Goal: Information Seeking & Learning: Learn about a topic

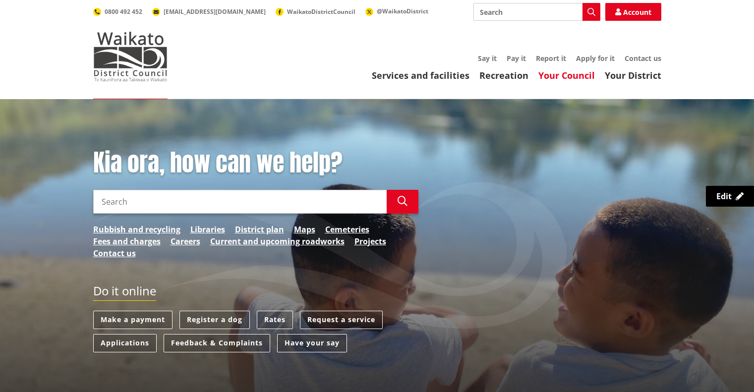
click at [561, 77] on link "Your Council" at bounding box center [566, 75] width 57 height 12
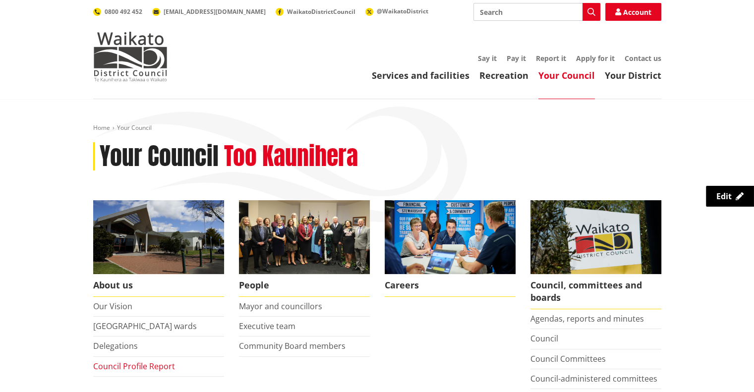
click at [145, 365] on link "Council Profile Report" at bounding box center [134, 366] width 82 height 11
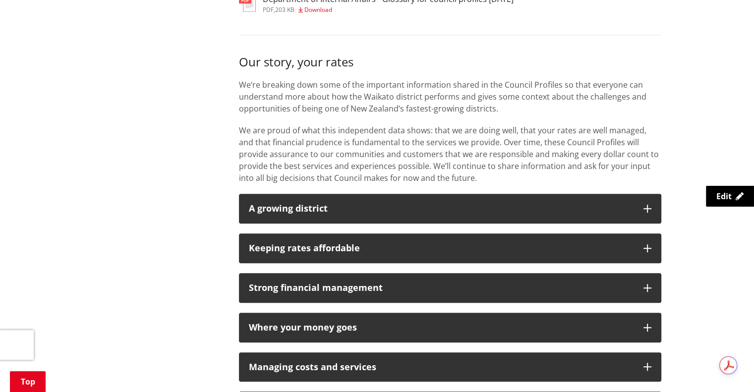
scroll to position [694, 0]
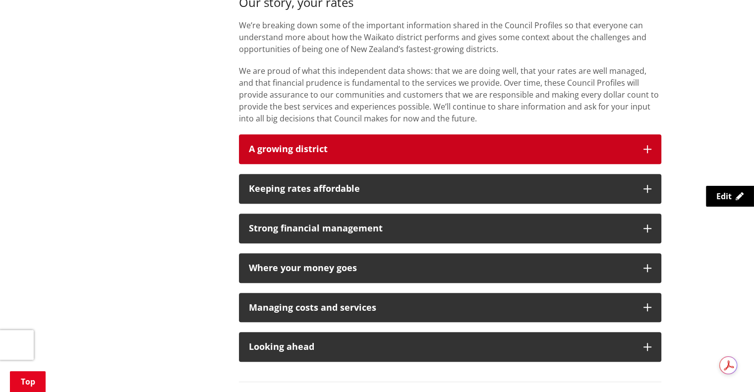
click at [315, 157] on button "A growing district" at bounding box center [450, 149] width 422 height 30
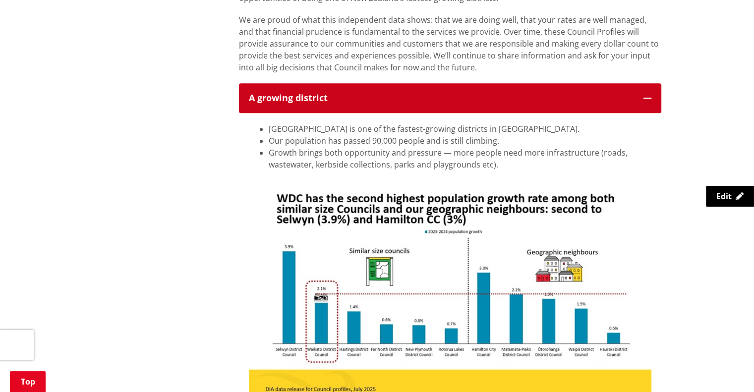
scroll to position [843, 0]
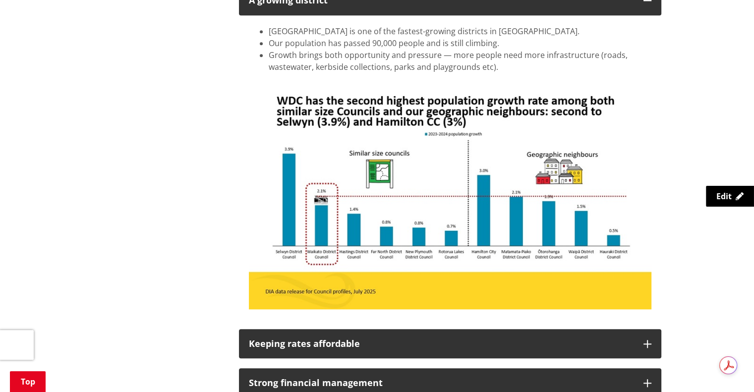
click at [185, 116] on div "More from this section About us Our Vision Waikato district wards Delegations C…" at bounding box center [377, 127] width 583 height 1541
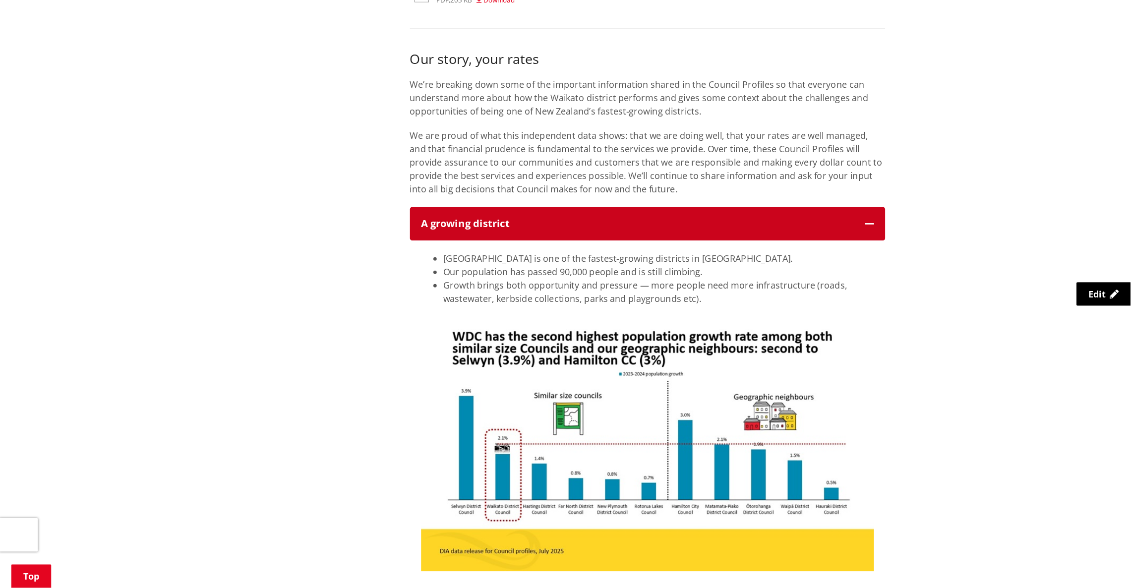
scroll to position [645, 0]
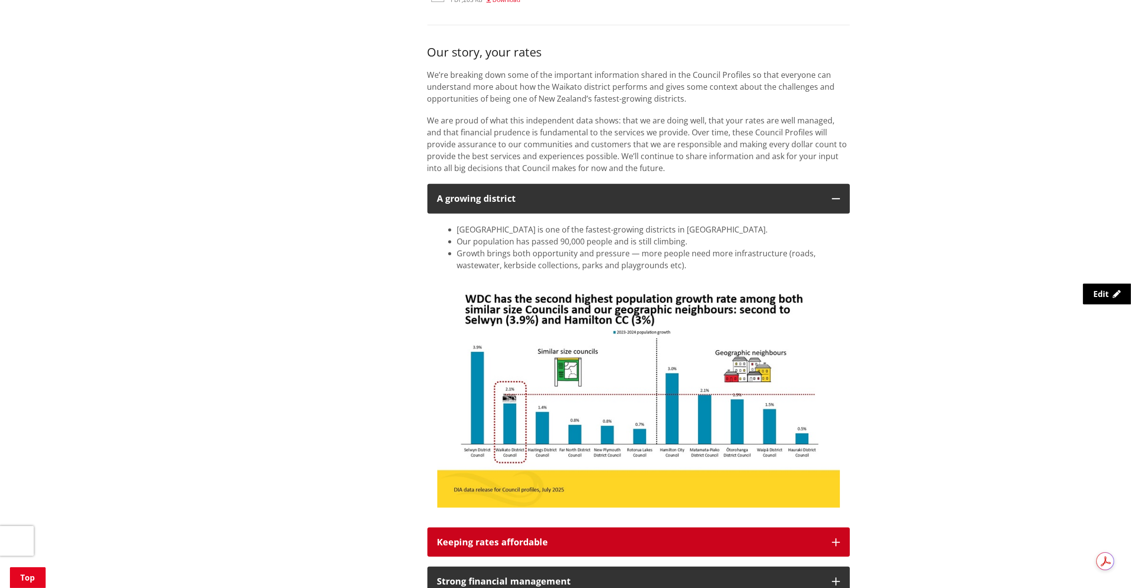
click at [549, 392] on button "Keeping rates affordable" at bounding box center [638, 543] width 422 height 30
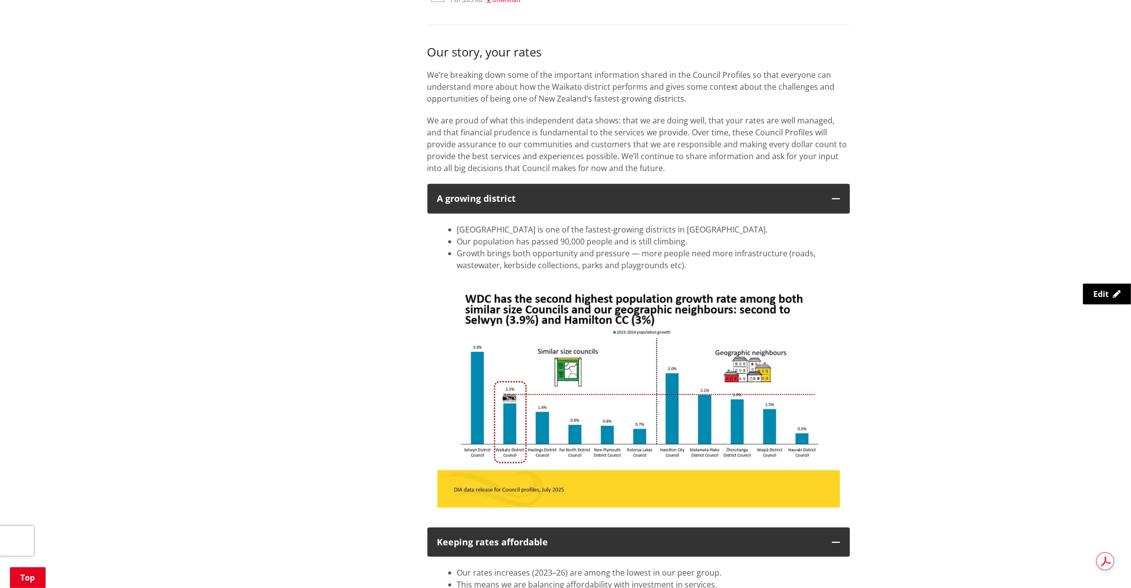
click at [337, 137] on div "More from this section About us Our Vision Waikato district wards Delegations C…" at bounding box center [565, 489] width 583 height 1866
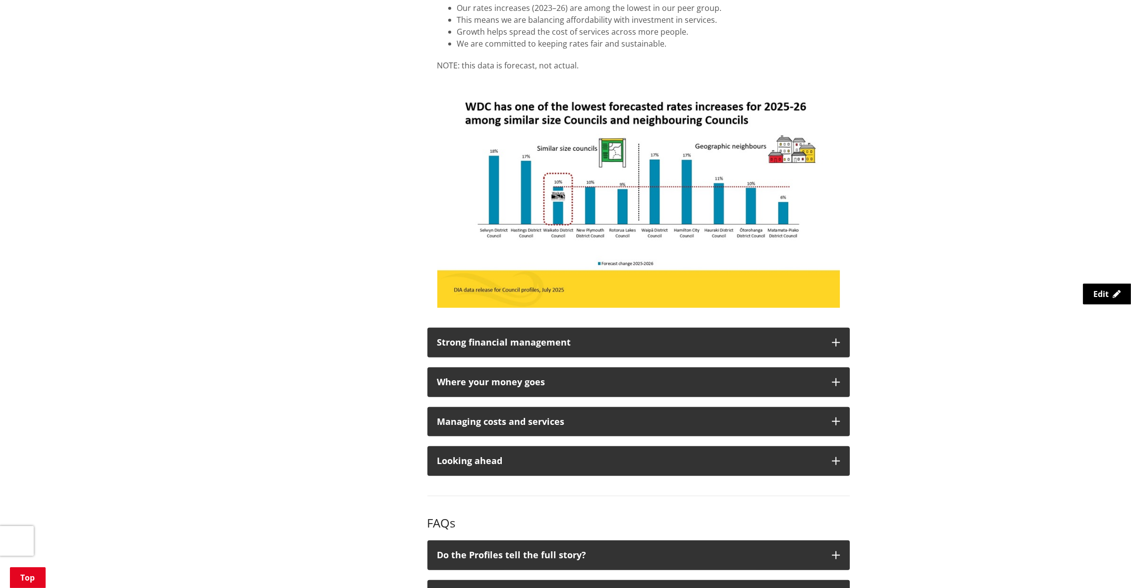
scroll to position [1314, 0]
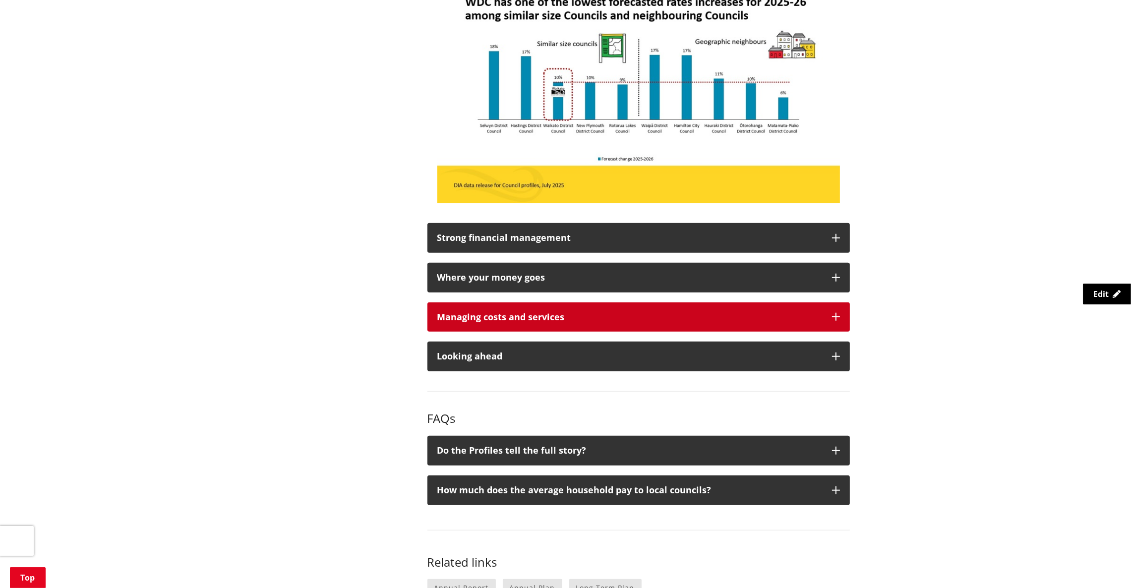
click at [510, 322] on div "Managing costs and services" at bounding box center [629, 317] width 385 height 10
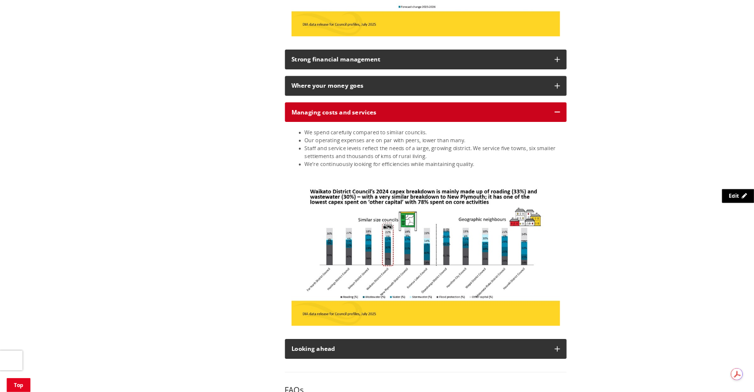
scroll to position [1463, 0]
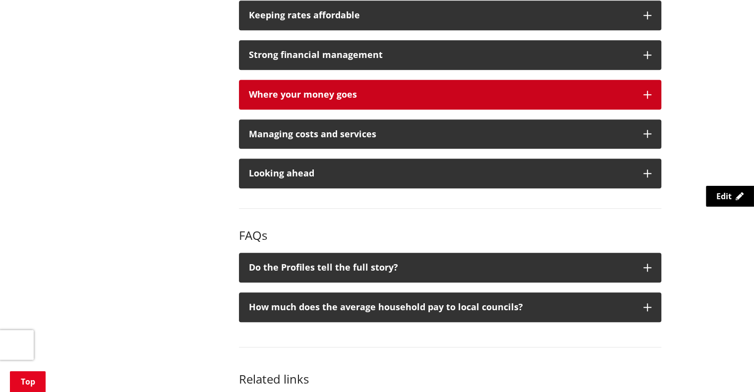
scroll to position [861, 0]
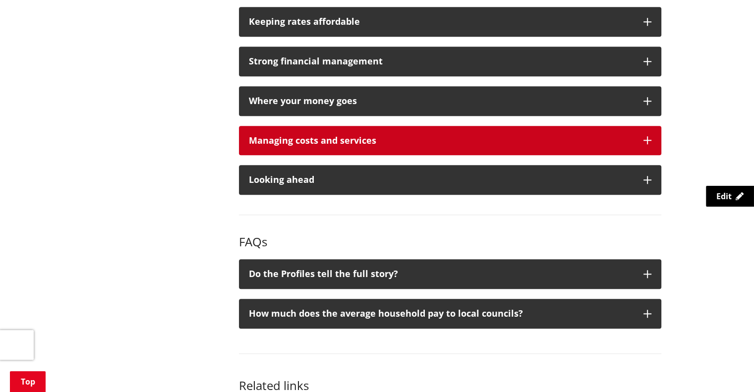
click at [515, 142] on div "Managing costs and services" at bounding box center [441, 141] width 385 height 10
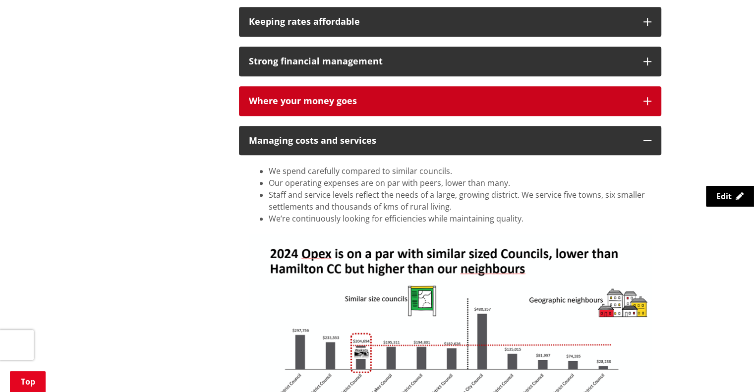
click at [331, 102] on div "Where your money goes" at bounding box center [441, 101] width 385 height 10
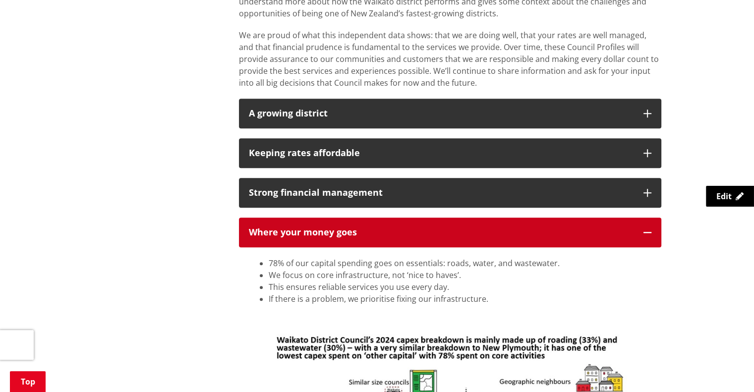
scroll to position [713, 0]
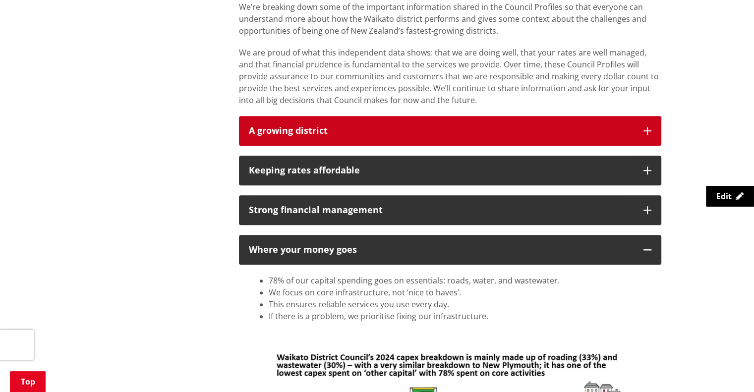
click at [279, 139] on button "A growing district" at bounding box center [450, 131] width 422 height 30
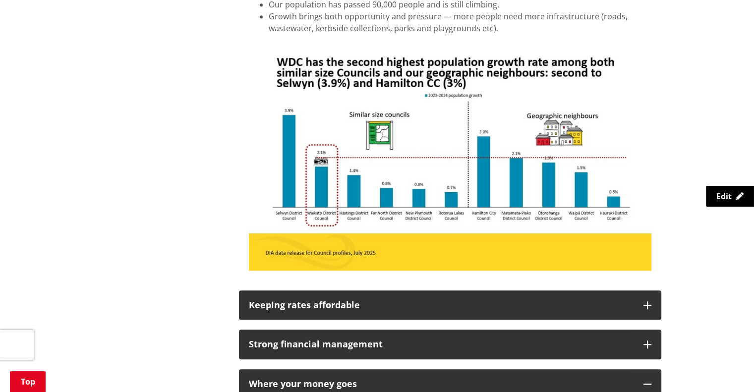
scroll to position [960, 0]
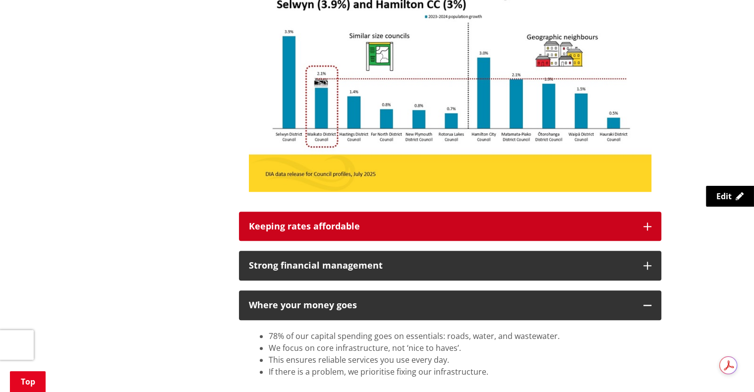
click at [312, 232] on div "Keeping rates affordable" at bounding box center [441, 227] width 385 height 10
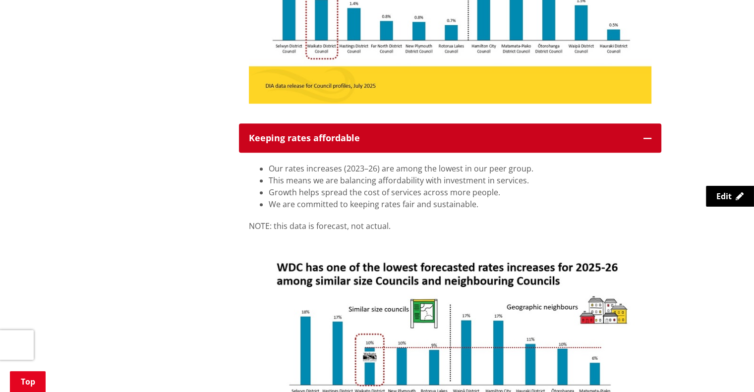
scroll to position [1060, 0]
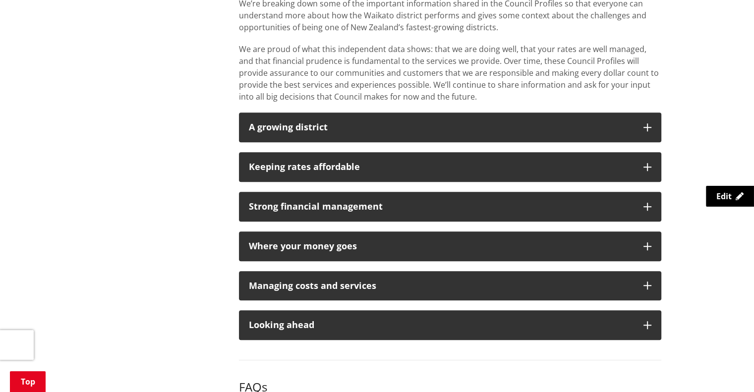
scroll to position [762, 0]
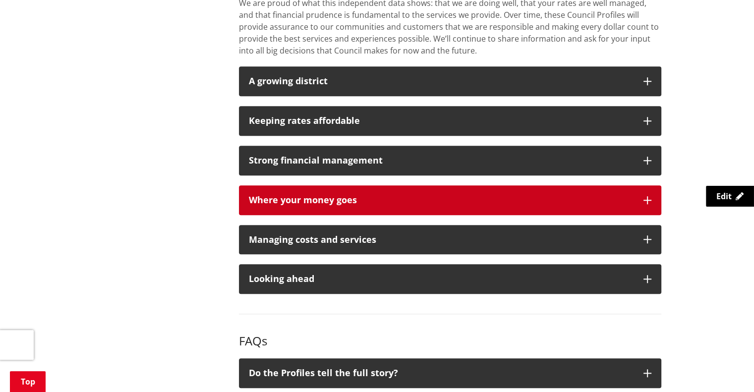
click at [324, 203] on div "Where your money goes" at bounding box center [441, 200] width 385 height 10
